Goal: Task Accomplishment & Management: Manage account settings

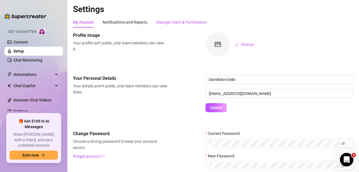
click at [185, 21] on div "Manage Team & Permissions" at bounding box center [181, 22] width 50 height 6
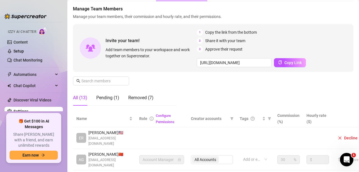
scroll to position [26, 36]
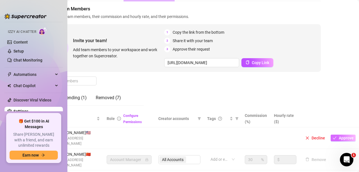
click at [338, 136] on span "Approve" at bounding box center [345, 137] width 15 height 4
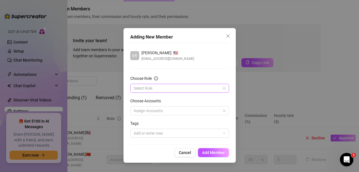
click at [172, 86] on input "Choose Role" at bounding box center [176, 88] width 87 height 8
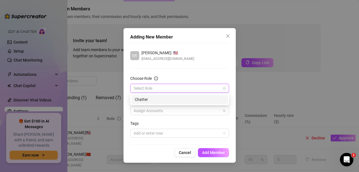
click at [153, 100] on div "Chatter" at bounding box center [180, 99] width 90 height 6
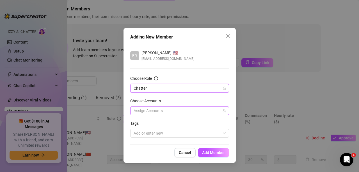
click at [153, 110] on div at bounding box center [176, 111] width 91 height 8
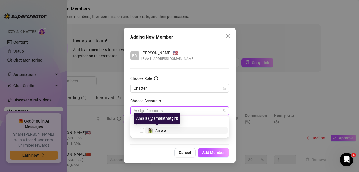
click at [154, 132] on div "Amaia" at bounding box center [156, 130] width 19 height 7
checkbox input "true"
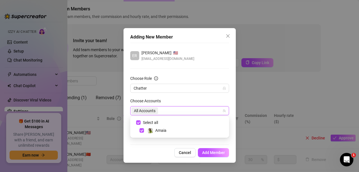
click at [150, 141] on div "ER Erasmus Tony 🇺🇸 roodyerasmus@gmail.com Choose Role Chatter Choose Accounts 4…" at bounding box center [179, 94] width 99 height 102
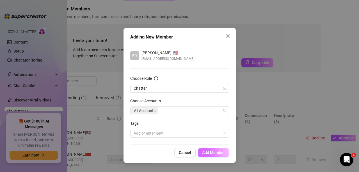
click at [208, 155] on span "Add Member" at bounding box center [213, 152] width 23 height 4
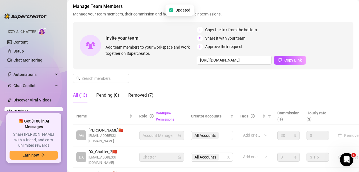
scroll to position [29, 9]
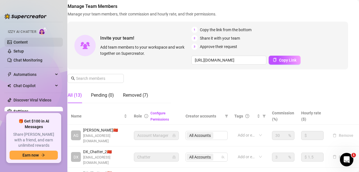
click at [25, 42] on link "Content" at bounding box center [20, 42] width 14 height 4
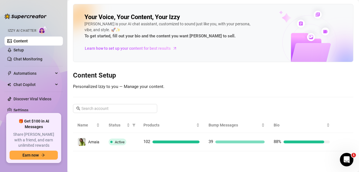
scroll to position [14, 0]
click at [25, 110] on link "Settings" at bounding box center [20, 110] width 15 height 4
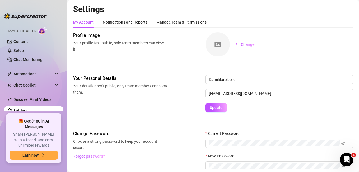
click at [25, 110] on link "Settings" at bounding box center [20, 110] width 15 height 4
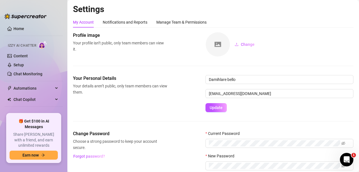
click at [30, 21] on div at bounding box center [25, 13] width 42 height 17
click at [24, 27] on link "Home" at bounding box center [18, 28] width 11 height 4
